Goal: Information Seeking & Learning: Learn about a topic

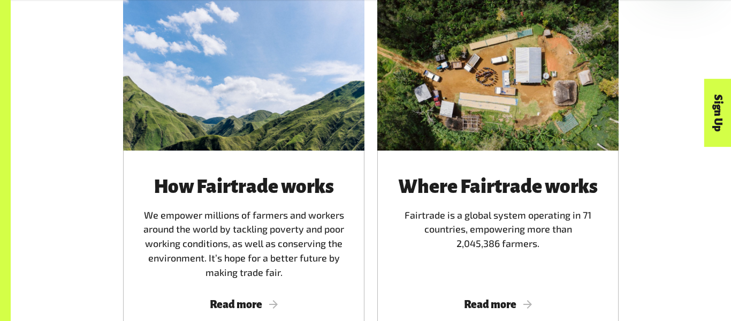
scroll to position [634, 0]
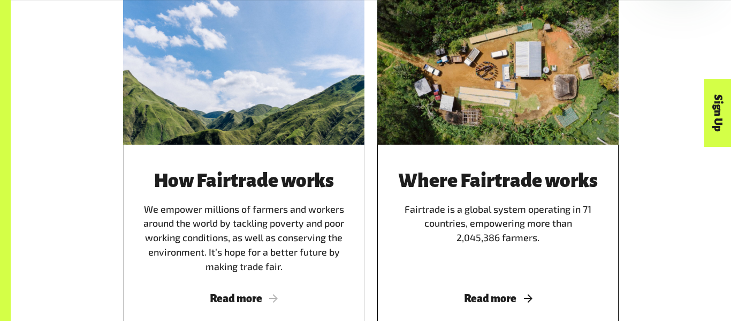
click at [463, 242] on div "Where Fairtrade works Fairtrade is a global system operating in 71 countries, e…" at bounding box center [498, 221] width 216 height 103
click at [474, 232] on div "Where Fairtrade works Fairtrade is a global system operating in 71 countries, e…" at bounding box center [498, 221] width 216 height 103
click at [480, 267] on div "Where Fairtrade works Fairtrade is a global system operating in 71 countries, e…" at bounding box center [498, 221] width 216 height 103
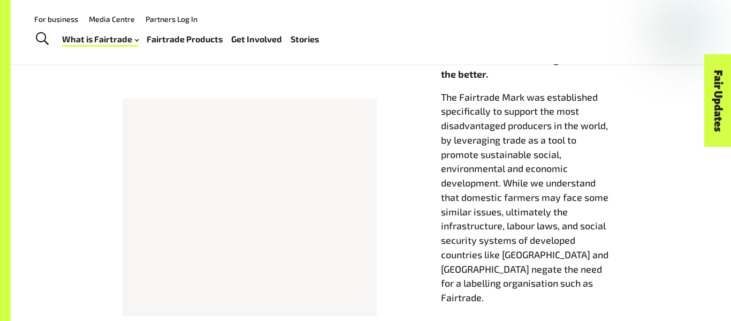
scroll to position [460, 0]
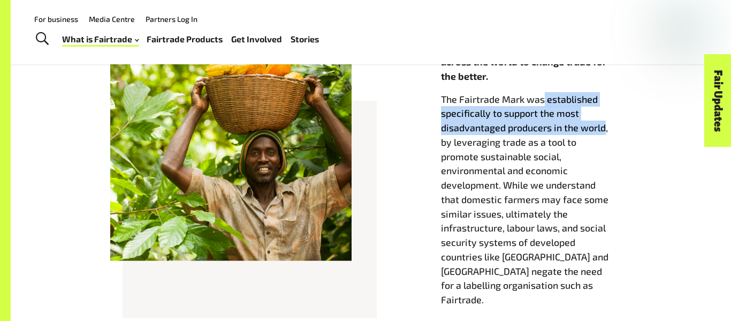
drag, startPoint x: 544, startPoint y: 102, endPoint x: 605, endPoint y: 126, distance: 65.8
click at [605, 126] on p "The Fairtrade Mark was established specifically to support the most disadvantag…" at bounding box center [536, 199] width 191 height 215
click at [438, 123] on div "Fairtrade connects farmers and workers from developing countries with consumers…" at bounding box center [536, 181] width 203 height 339
copy p "established specifically to support the most disadvantaged producers in the wor…"
